Goal: Task Accomplishment & Management: Manage account settings

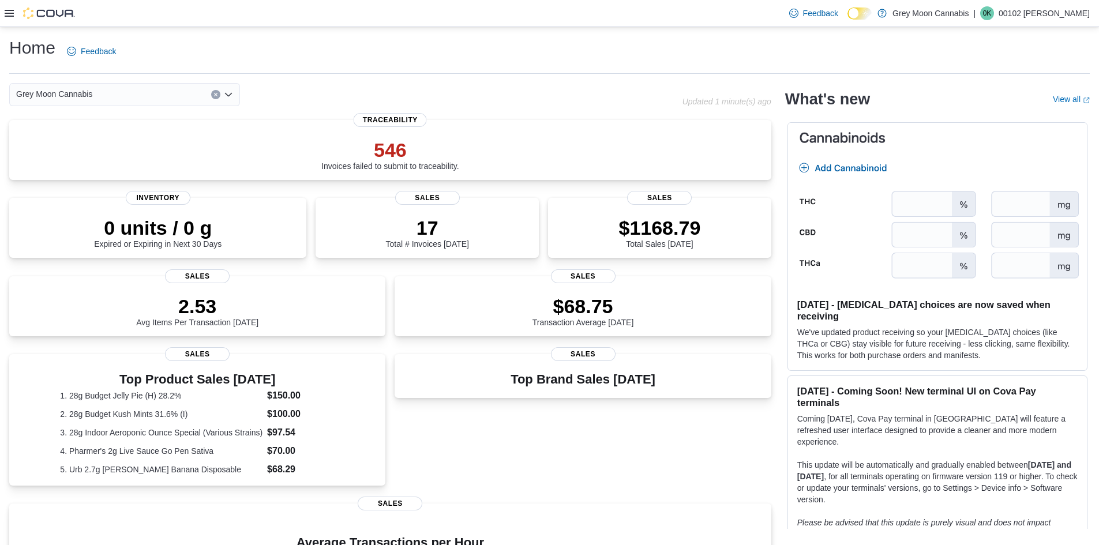
click at [7, 15] on icon at bounding box center [9, 13] width 9 height 9
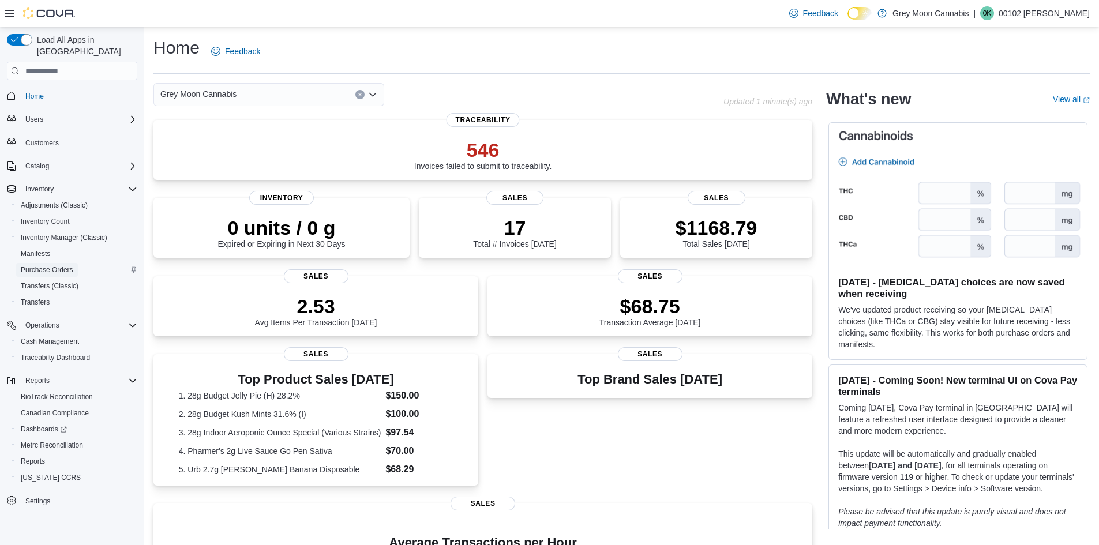
click at [43, 265] on span "Purchase Orders" at bounding box center [47, 269] width 52 height 9
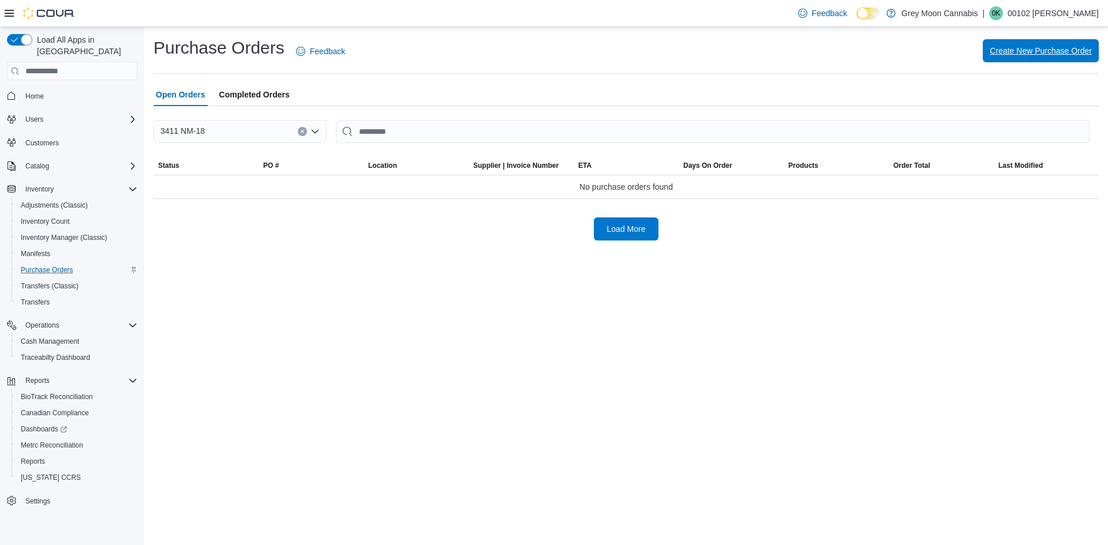
click at [1047, 48] on span "Create New Purchase Order" at bounding box center [1040, 51] width 102 height 12
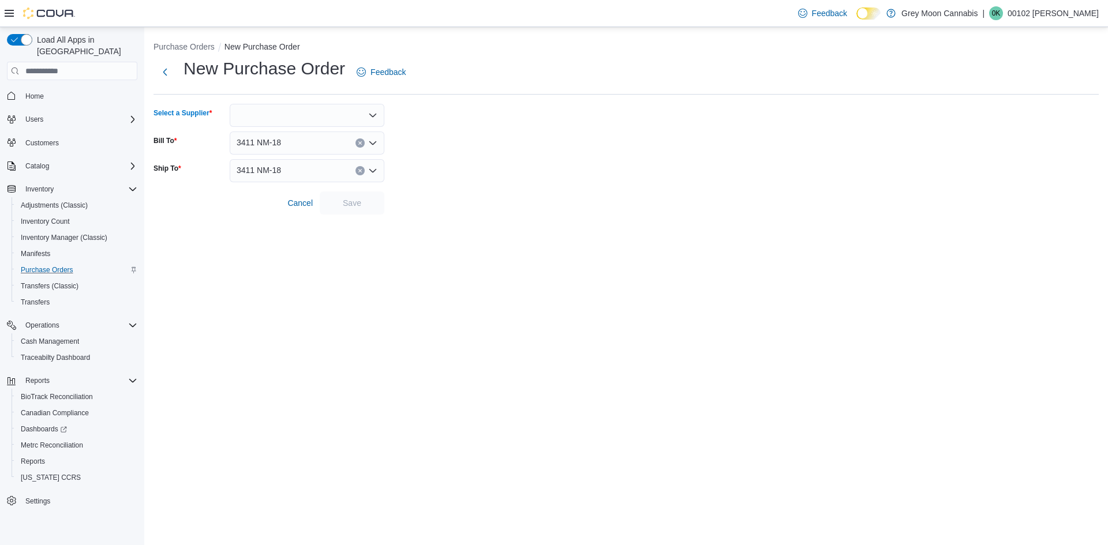
click at [324, 119] on div at bounding box center [307, 115] width 155 height 23
type input "***"
click at [286, 153] on span "Pur [PERSON_NAME] Baked" at bounding box center [313, 152] width 127 height 12
click at [355, 200] on span "Save" at bounding box center [352, 203] width 18 height 12
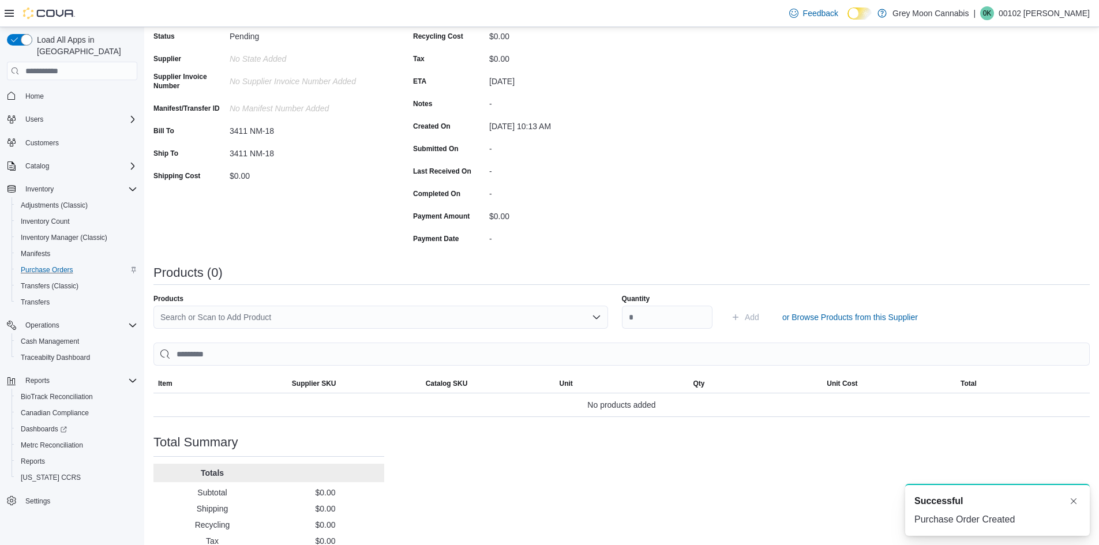
scroll to position [115, 0]
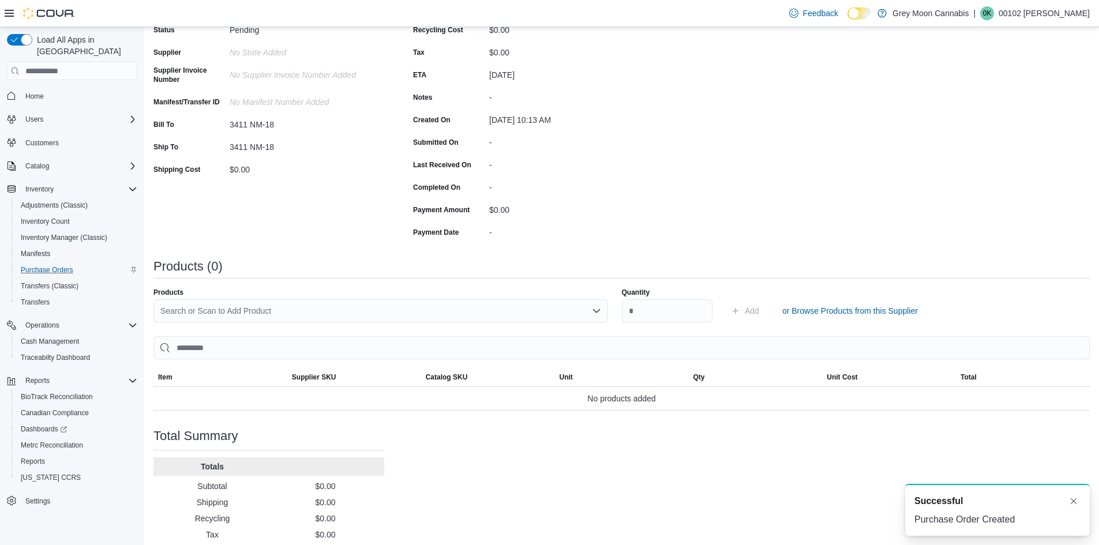
click at [391, 307] on div "Search or Scan to Add Product" at bounding box center [380, 310] width 455 height 23
type input "***"
click at [181, 332] on span "Gold Peak Tea" at bounding box center [389, 331] width 431 height 12
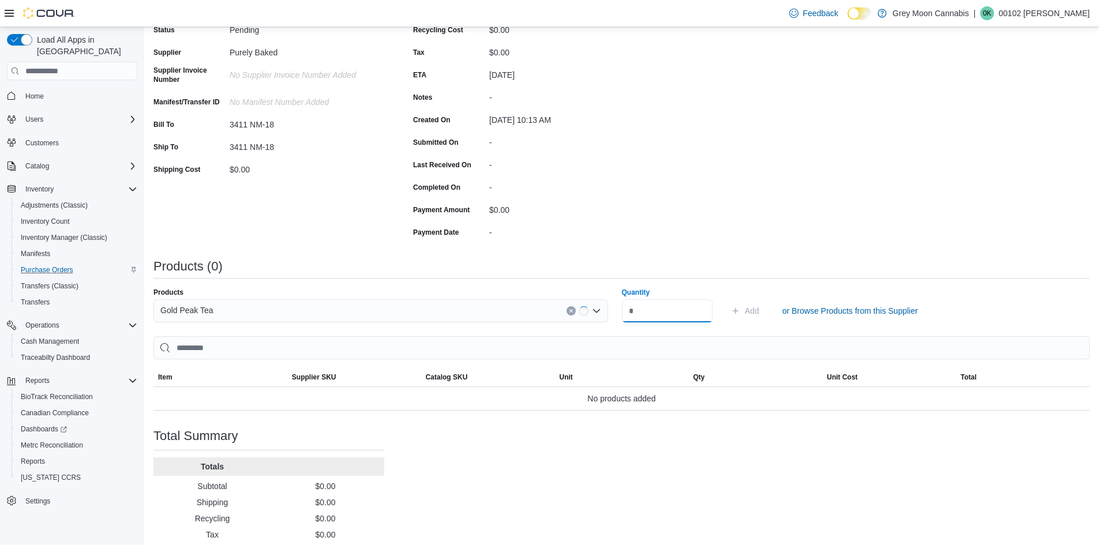
click at [647, 306] on input "Quantity" at bounding box center [667, 310] width 91 height 23
type input "**"
click at [726, 299] on button "Add" at bounding box center [744, 310] width 37 height 23
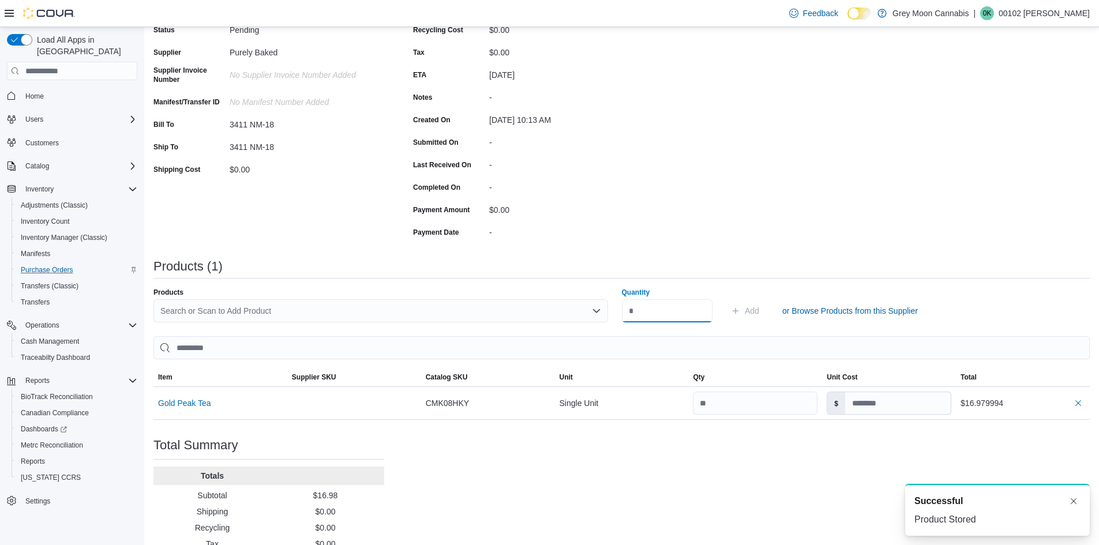
scroll to position [0, 0]
click at [717, 485] on div "Purchase Order: POC75T-2173 Feedback Purchase Order Details Edit Status Pending…" at bounding box center [621, 281] width 936 height 587
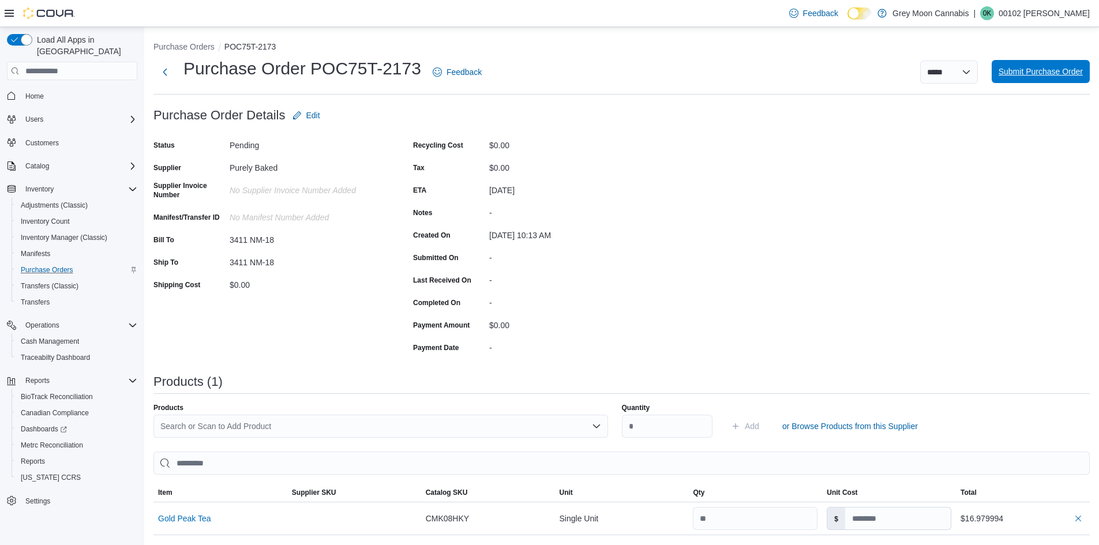
click at [1064, 69] on span "Submit Purchase Order" at bounding box center [1041, 72] width 84 height 12
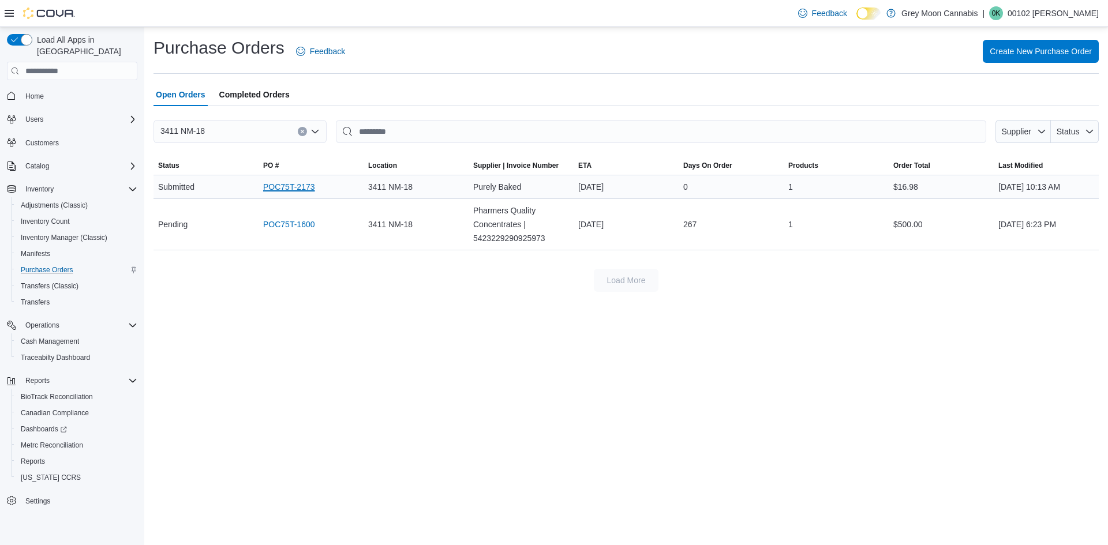
click at [280, 187] on link "POC75T-2173" at bounding box center [289, 187] width 52 height 14
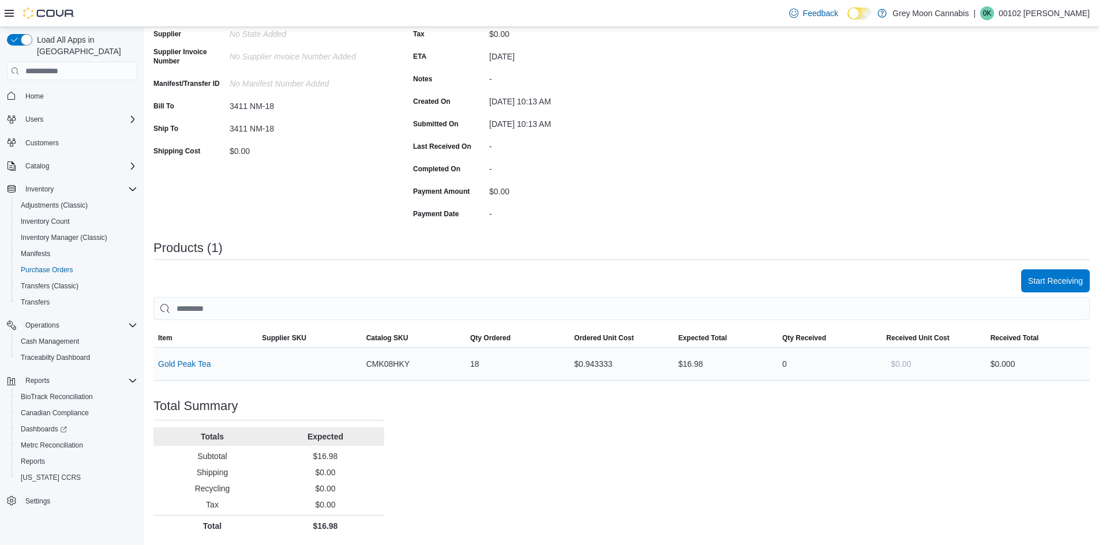
scroll to position [134, 0]
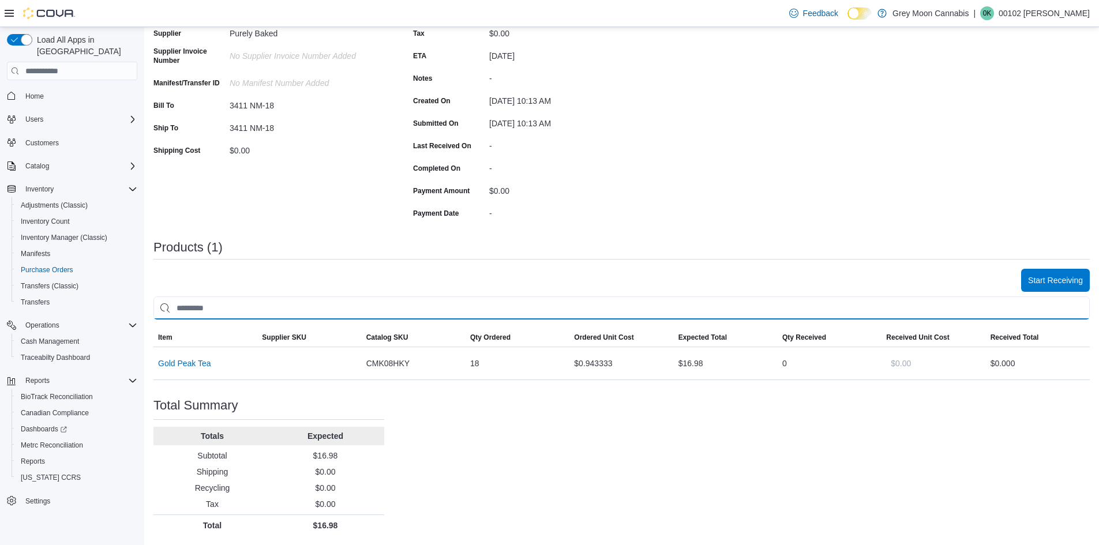
click at [666, 313] on input "search" at bounding box center [621, 308] width 936 height 23
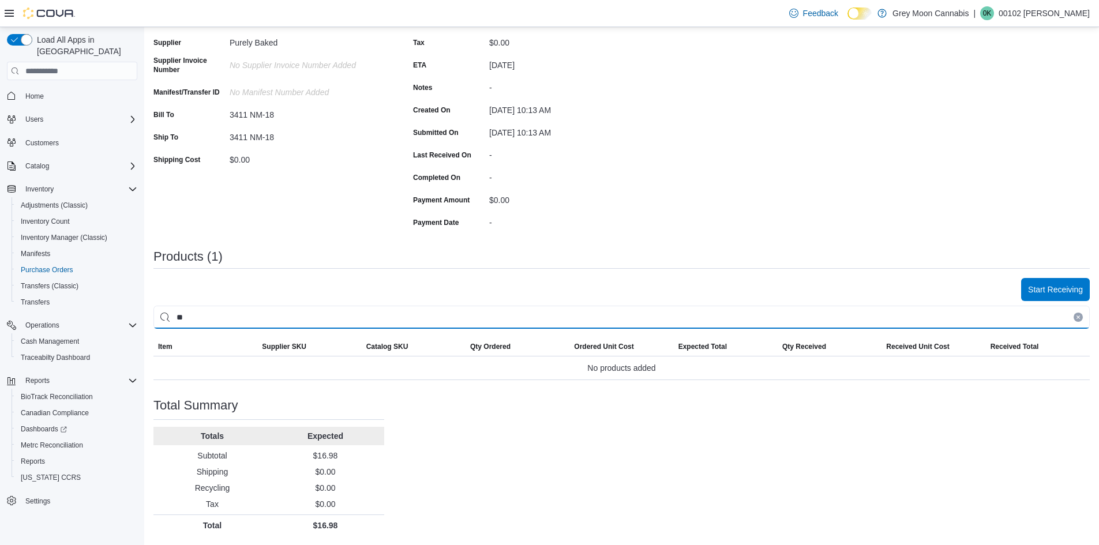
type input "*"
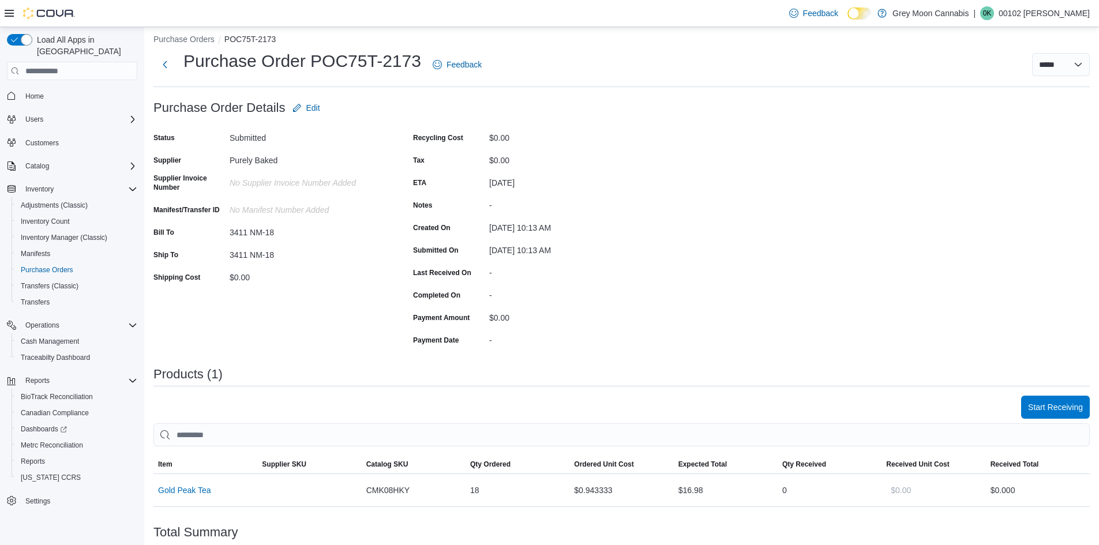
scroll to position [0, 0]
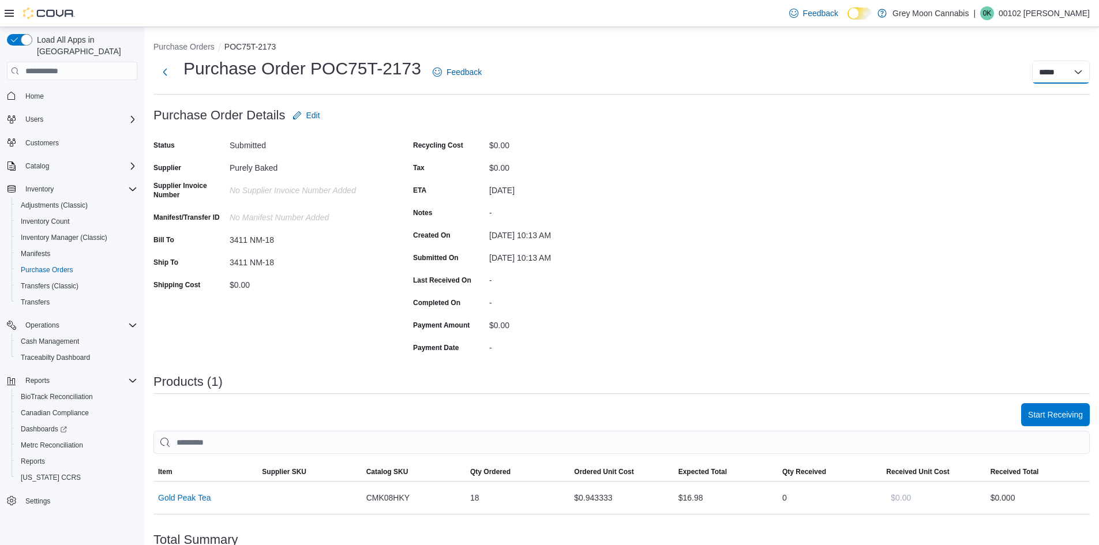
click at [1075, 74] on select "**********" at bounding box center [1061, 72] width 58 height 23
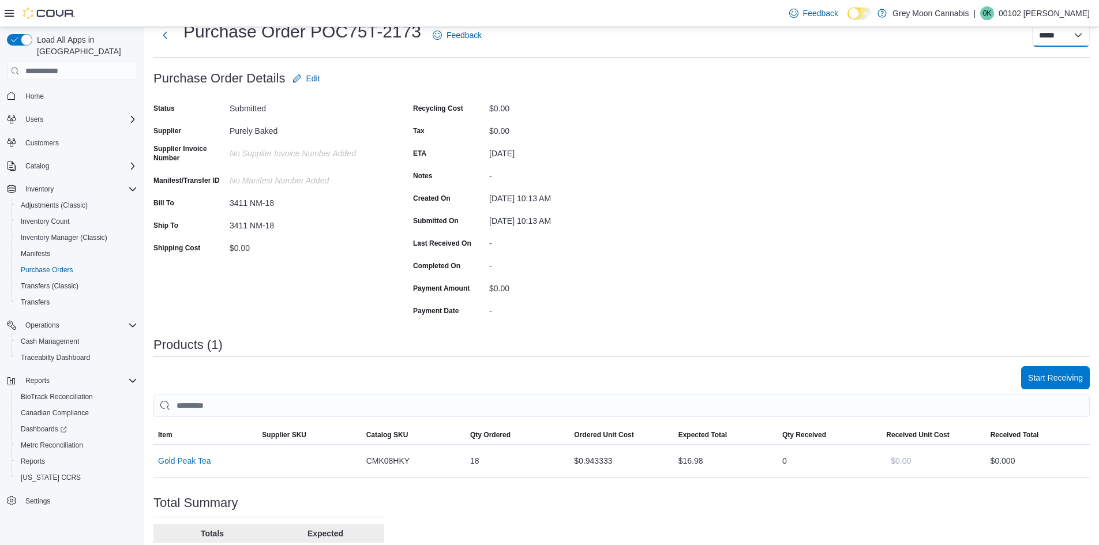
scroll to position [134, 0]
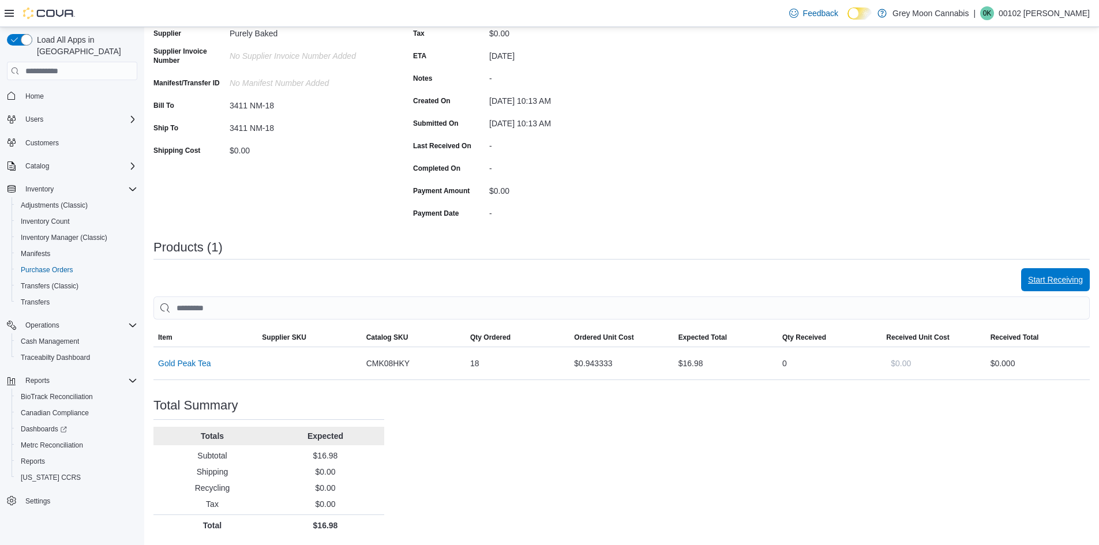
click at [1062, 285] on span "Start Receiving" at bounding box center [1055, 280] width 55 height 12
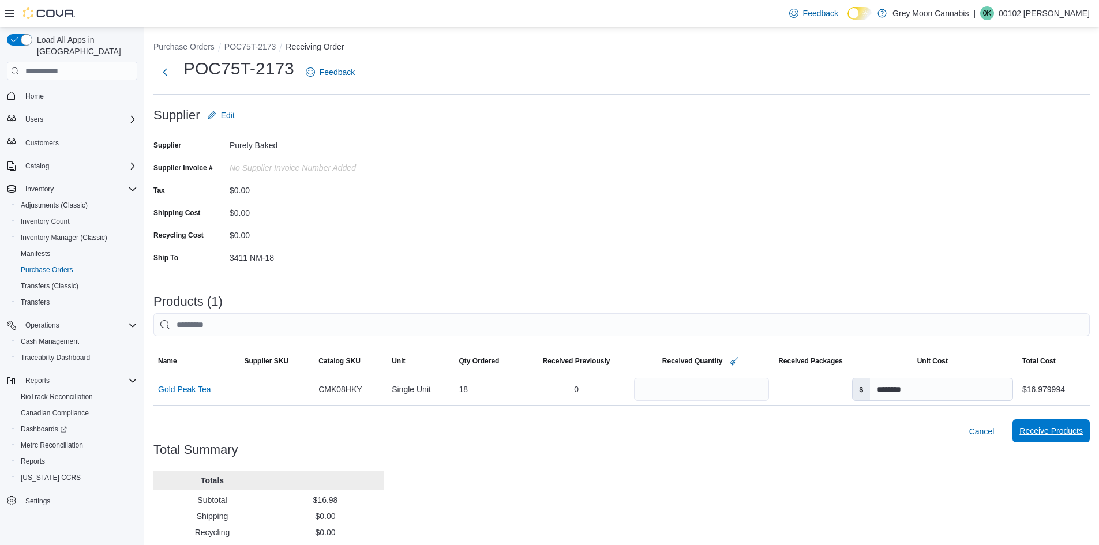
click at [1033, 432] on span "Receive Products" at bounding box center [1050, 431] width 63 height 12
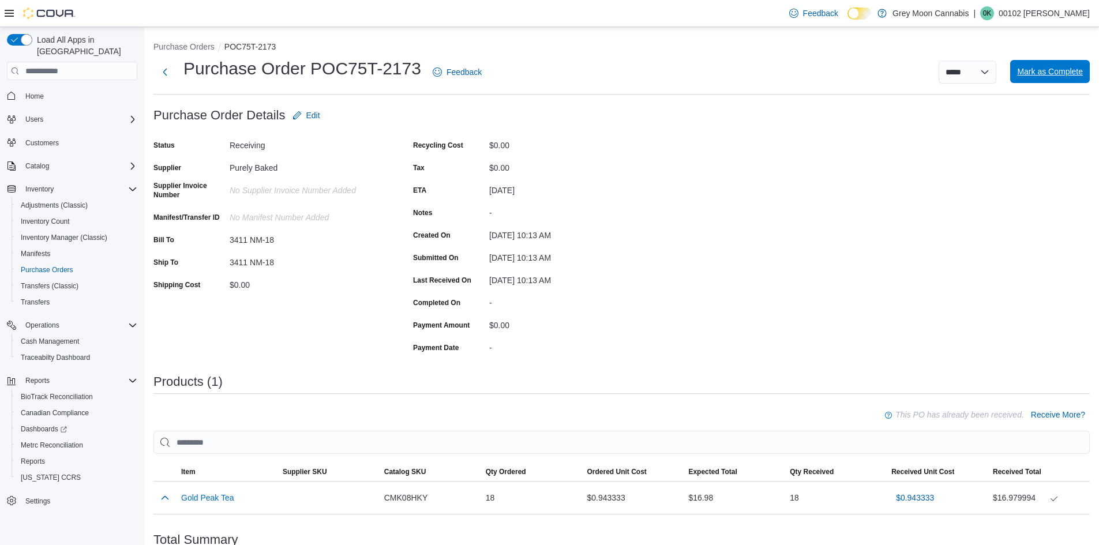
click at [1051, 72] on span "Mark as Complete" at bounding box center [1050, 72] width 66 height 12
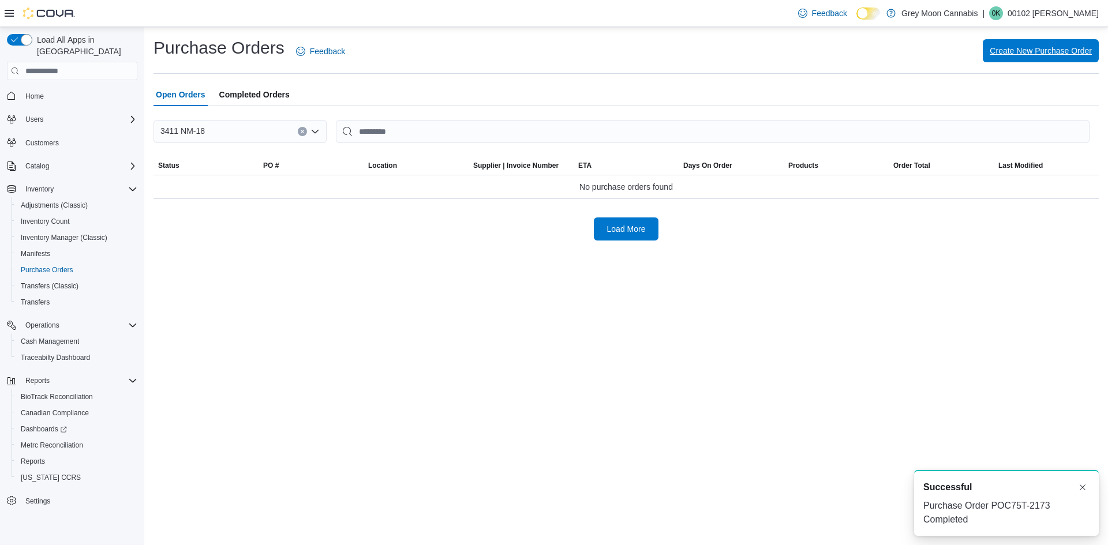
click at [1045, 55] on span "Create New Purchase Order" at bounding box center [1040, 51] width 102 height 12
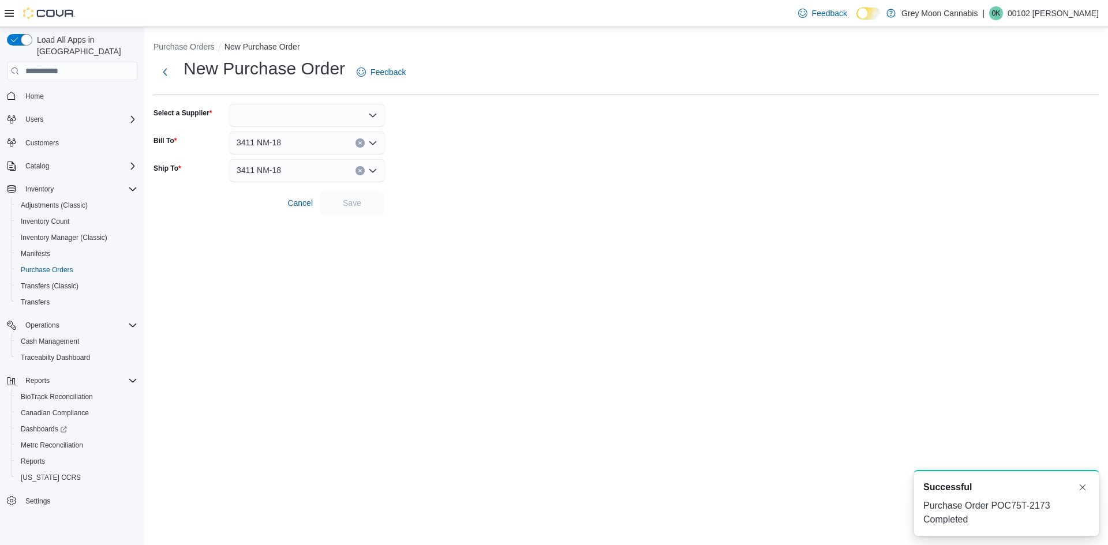
click at [336, 116] on div at bounding box center [307, 115] width 155 height 23
type input "***"
click at [273, 147] on span "Pur [PERSON_NAME] Baked" at bounding box center [313, 152] width 127 height 12
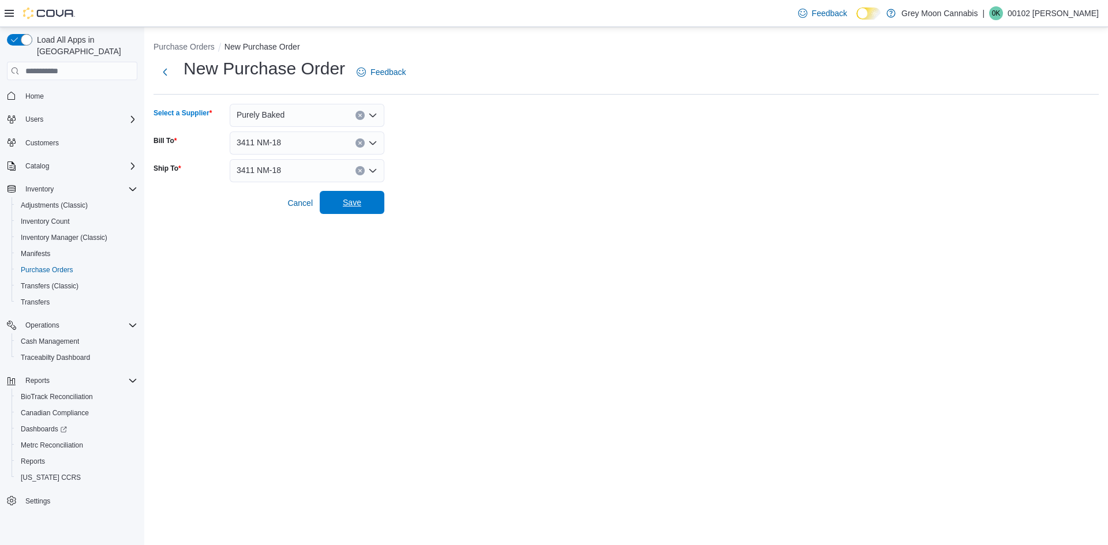
click at [352, 204] on span "Save" at bounding box center [352, 203] width 18 height 12
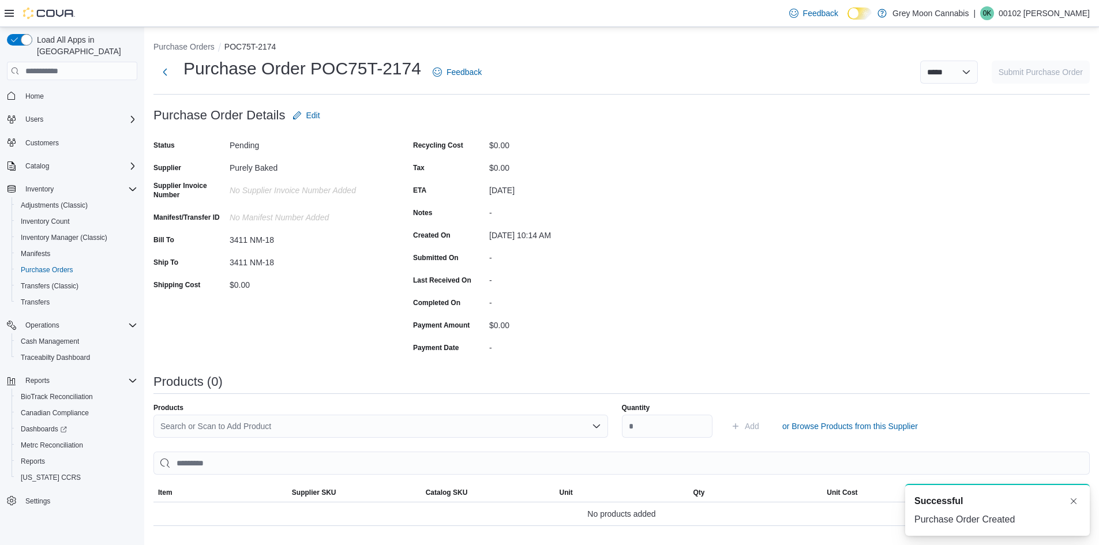
click at [355, 425] on div "Search or Scan to Add Product" at bounding box center [380, 426] width 455 height 23
type input "*****"
click at [209, 405] on span "Power ade" at bounding box center [389, 406] width 431 height 12
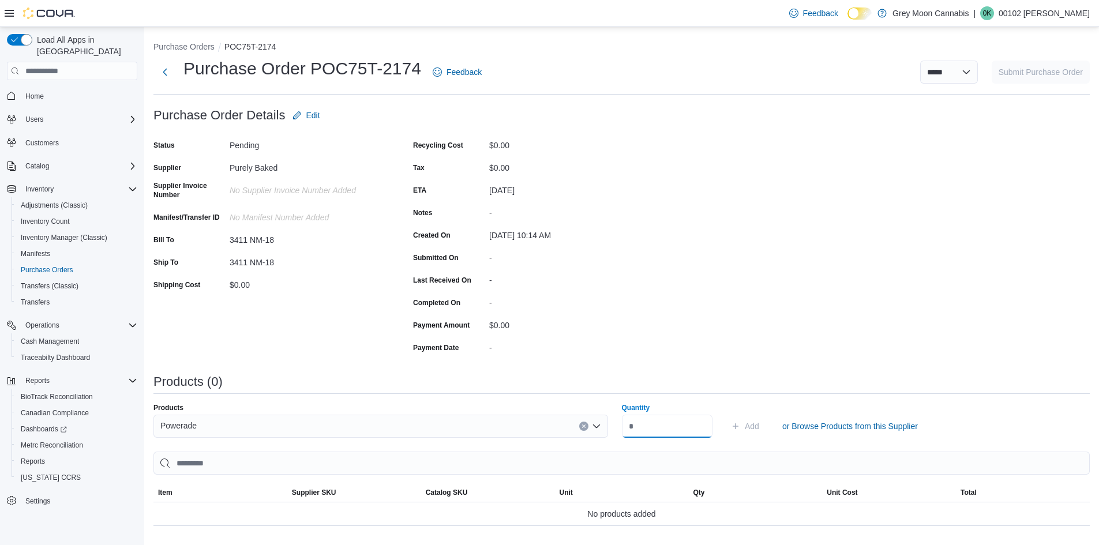
click at [665, 429] on input "Quantity" at bounding box center [667, 426] width 91 height 23
type input "**"
click at [726, 415] on button "Add" at bounding box center [744, 426] width 37 height 23
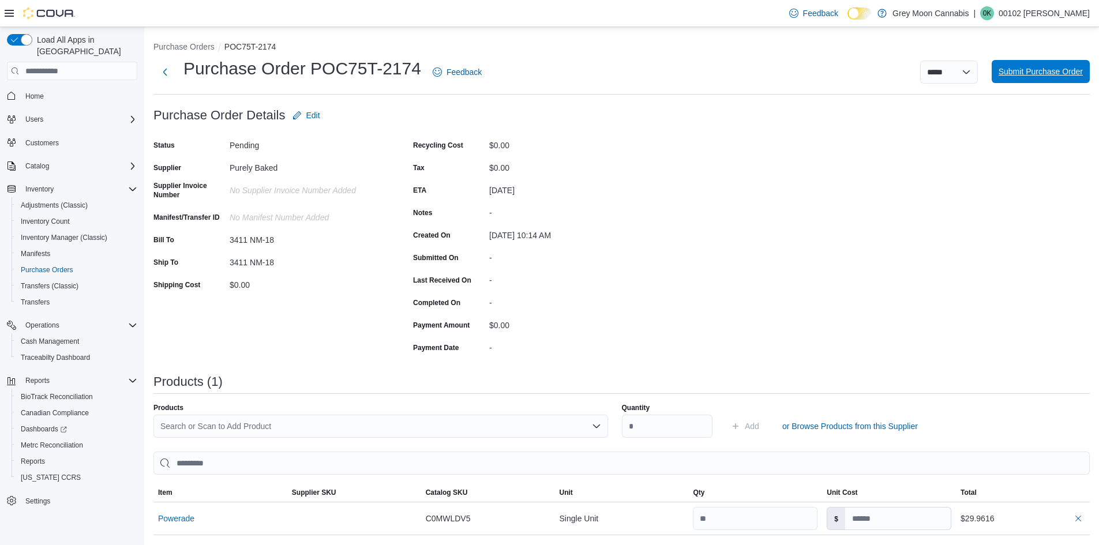
click at [1019, 78] on span "Submit Purchase Order" at bounding box center [1041, 71] width 84 height 23
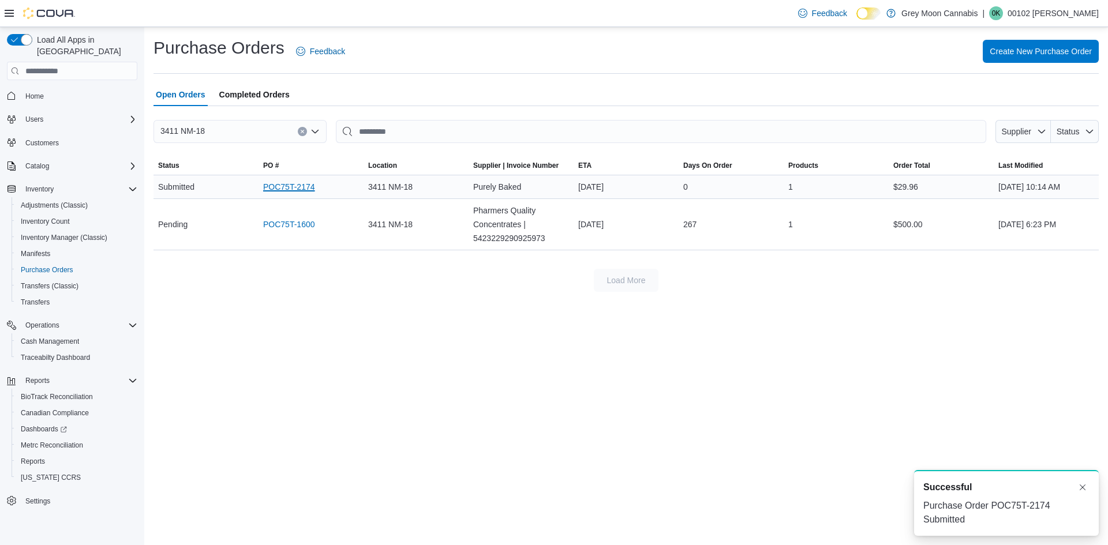
click at [281, 186] on link "POC75T-2174" at bounding box center [289, 187] width 52 height 14
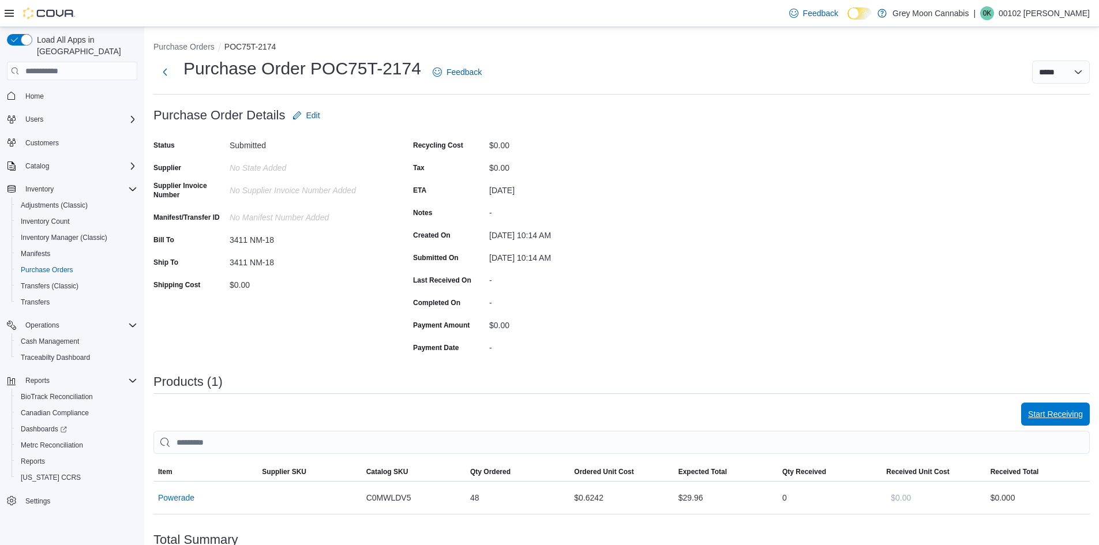
click at [1035, 415] on button "Start Receiving" at bounding box center [1055, 414] width 69 height 23
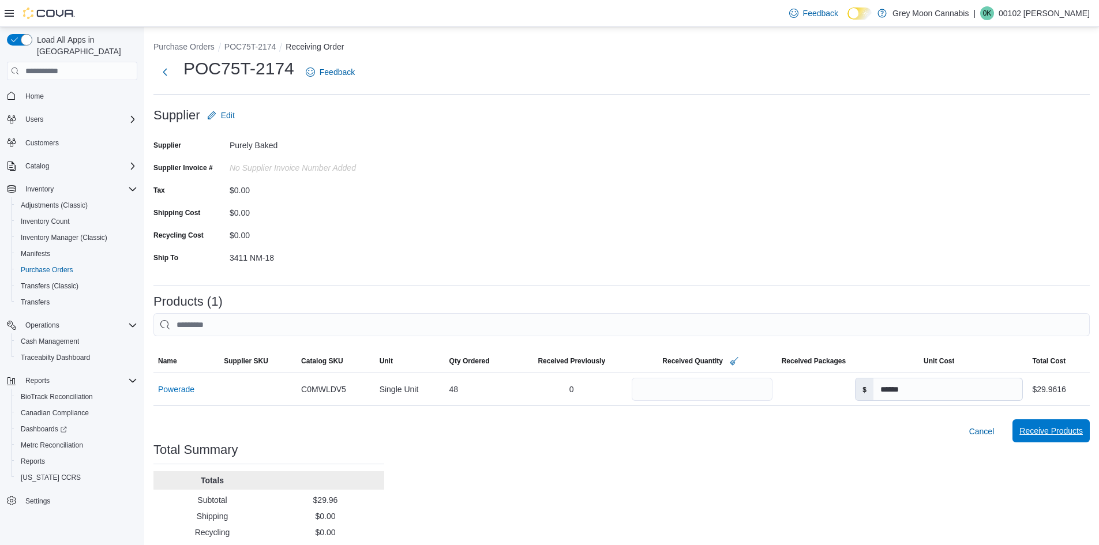
click at [1061, 437] on span "Receive Products" at bounding box center [1050, 430] width 63 height 23
